Goal: Communication & Community: Participate in discussion

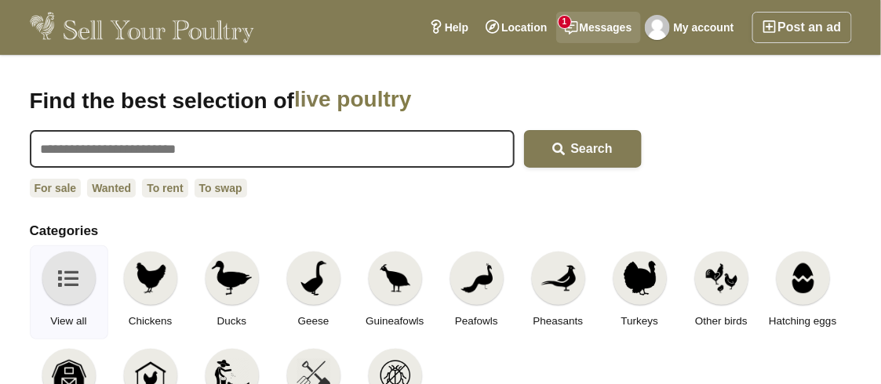
click at [586, 24] on link "Messages 1" at bounding box center [598, 27] width 85 height 31
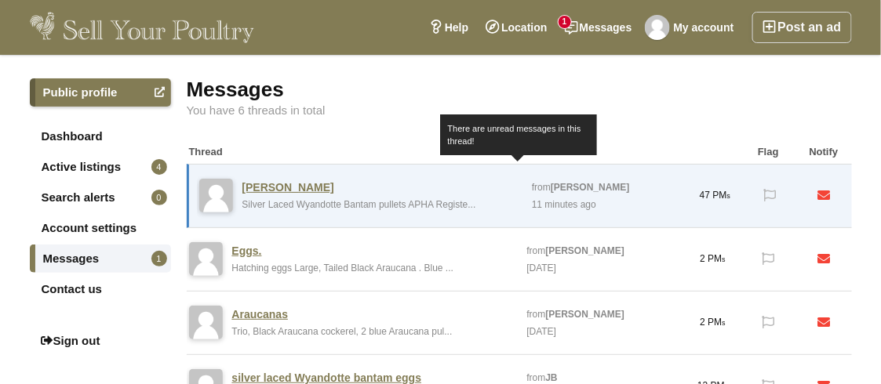
click at [309, 184] on link "Wyandotte Bantams" at bounding box center [288, 187] width 92 height 14
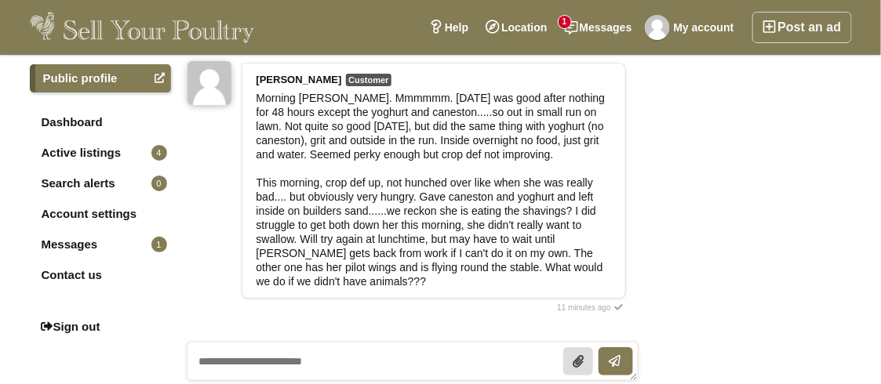
scroll to position [1615, 0]
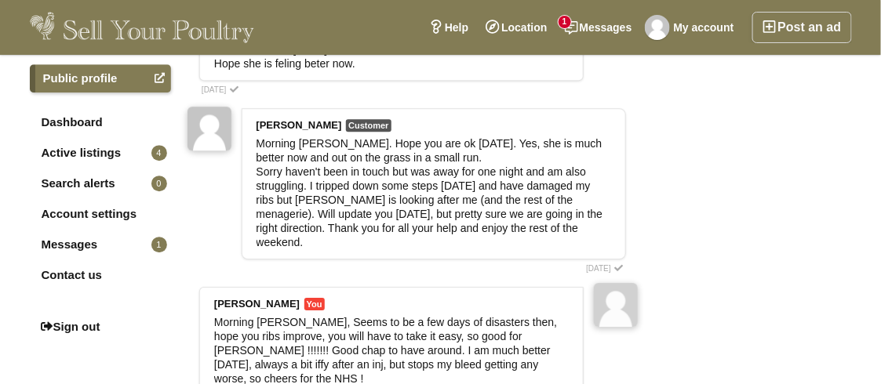
scroll to position [909, 0]
